Goal: Transaction & Acquisition: Download file/media

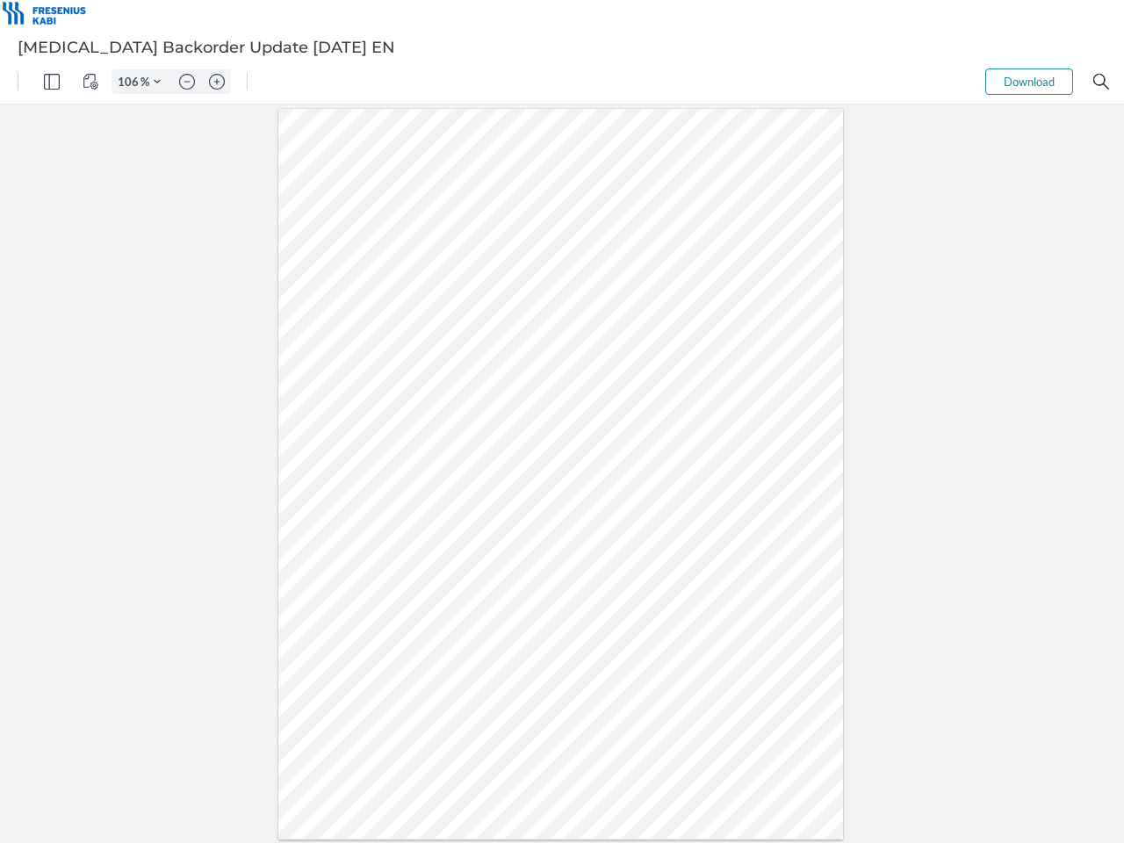
click at [52, 82] on img "Panel" at bounding box center [52, 82] width 16 height 16
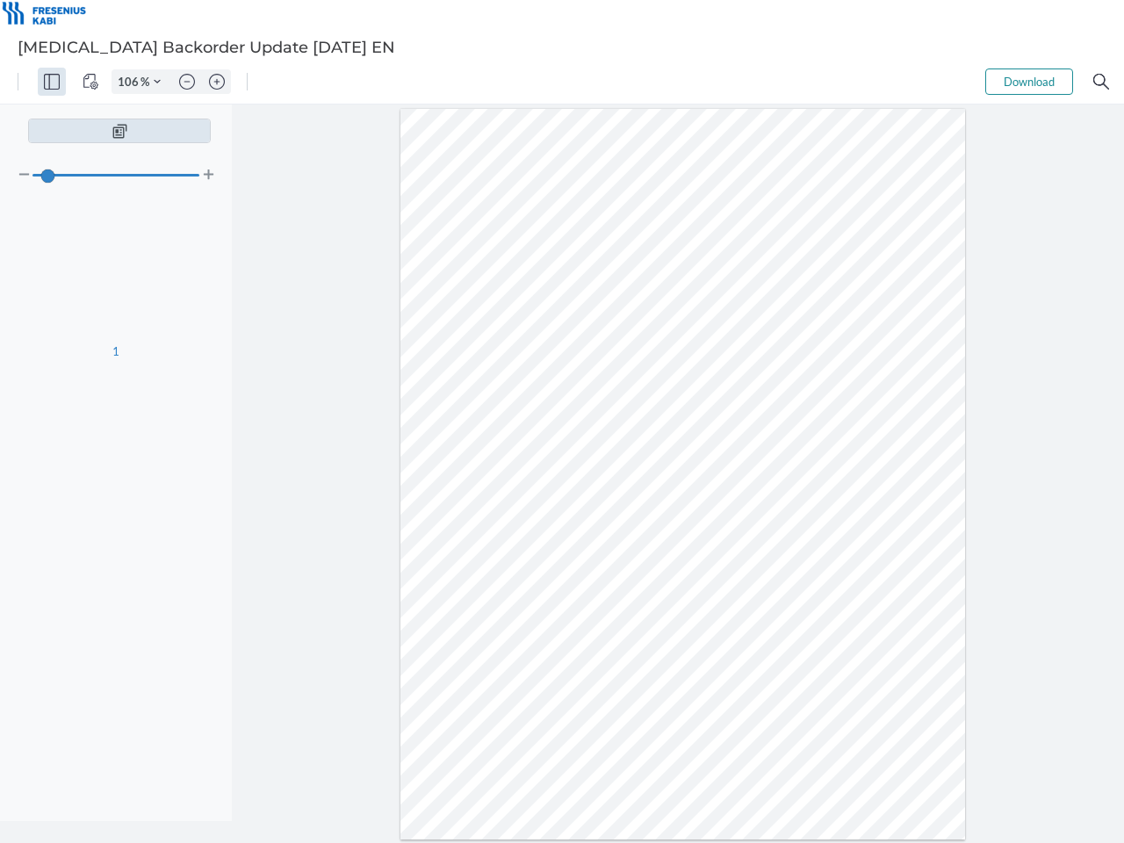
click at [90, 82] on img "View Controls" at bounding box center [91, 82] width 16 height 16
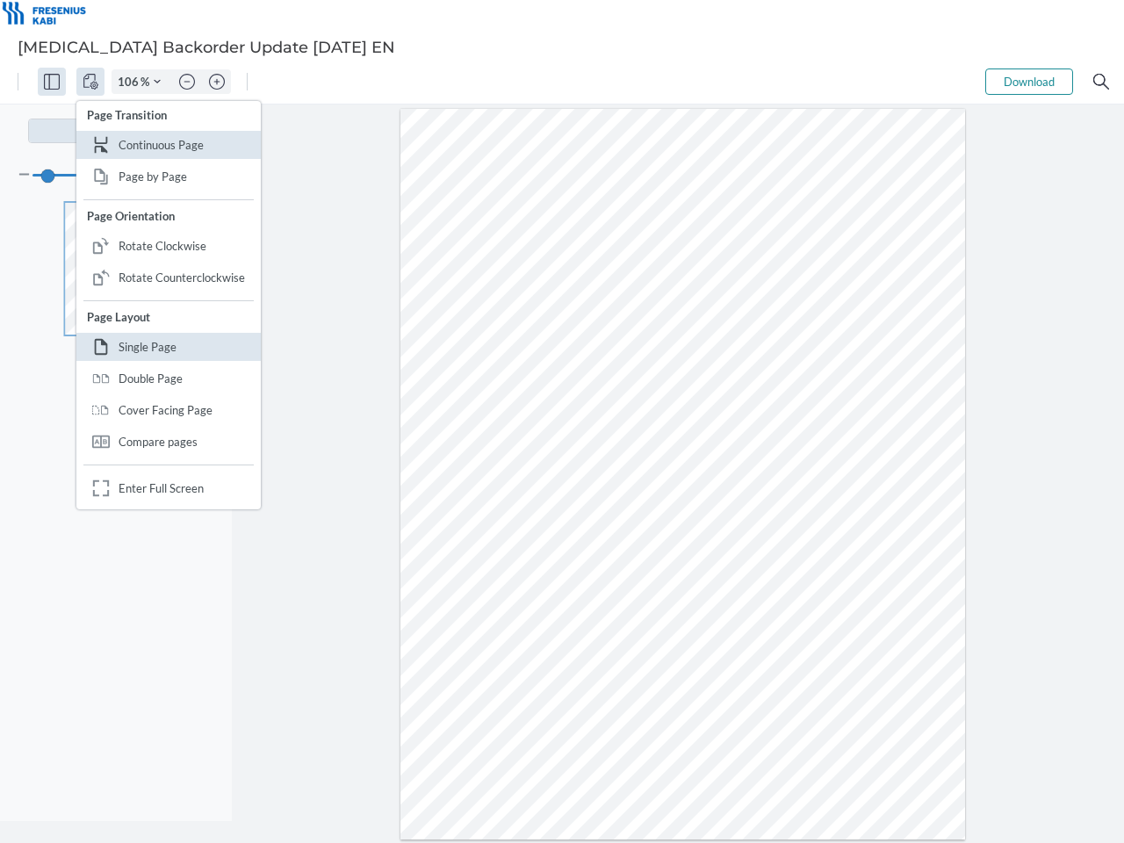
click at [131, 82] on input "106" at bounding box center [126, 82] width 28 height 16
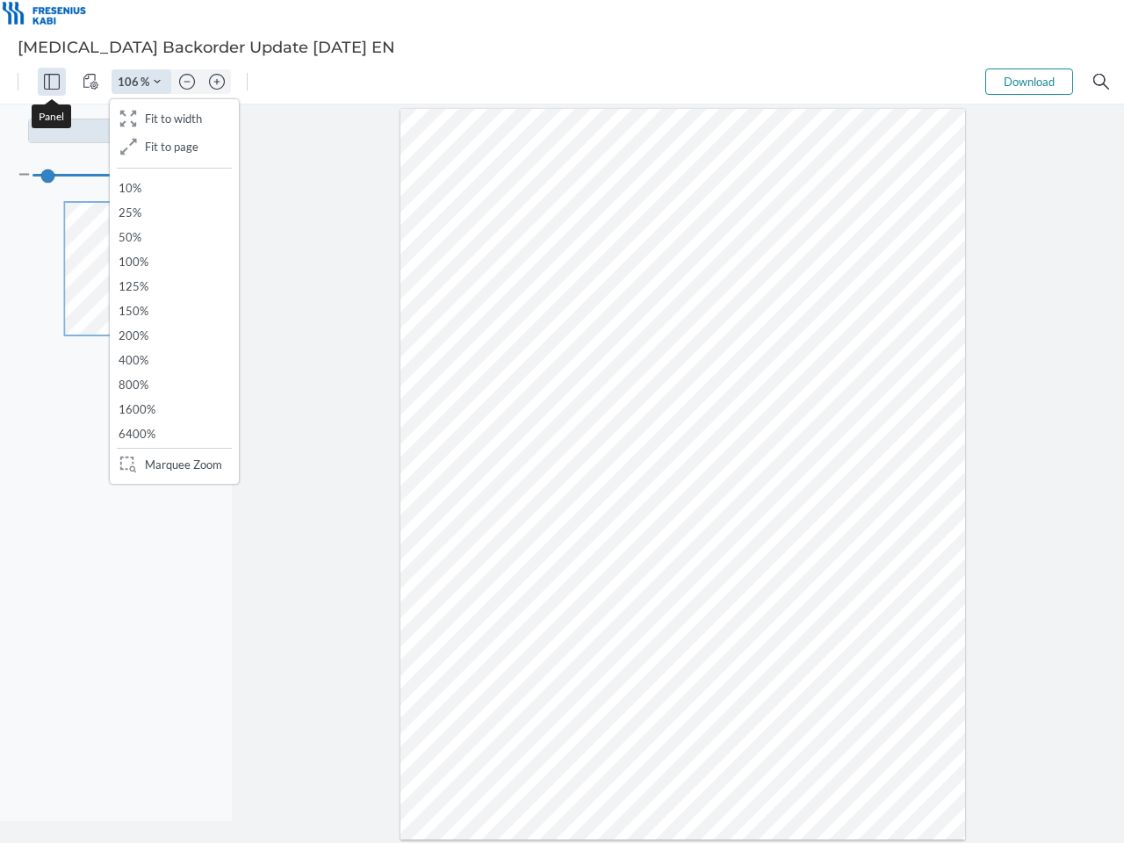
click at [157, 82] on img "Zoom Controls" at bounding box center [157, 81] width 7 height 7
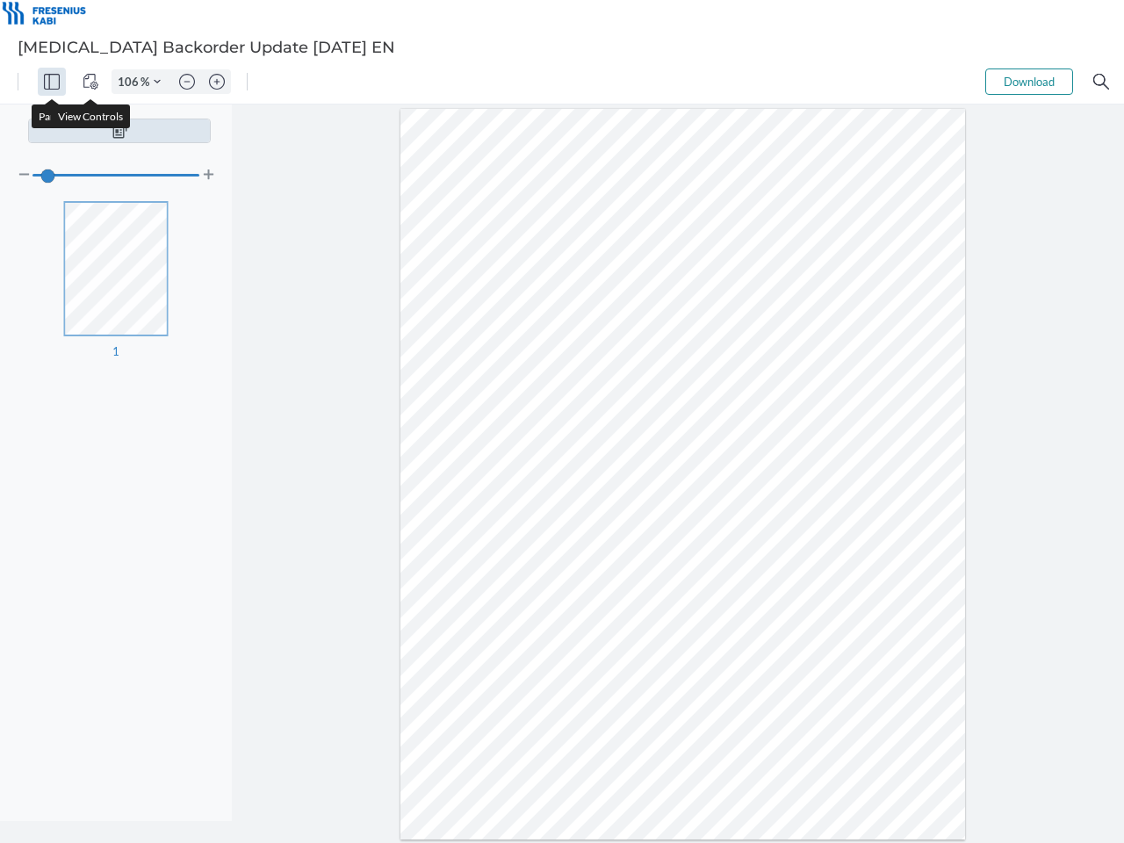
click at [187, 82] on img "Zoom out" at bounding box center [187, 82] width 16 height 16
click at [217, 82] on img "Zoom in" at bounding box center [217, 82] width 16 height 16
type input "106"
click at [1029, 82] on button "Download" at bounding box center [1030, 82] width 88 height 26
click at [1102, 82] on img "Search" at bounding box center [1102, 82] width 16 height 16
